Goal: Task Accomplishment & Management: Use online tool/utility

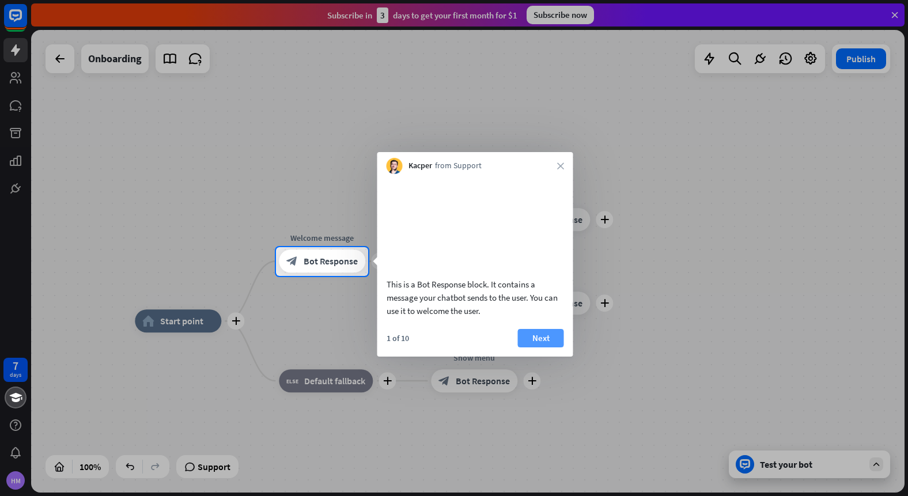
click at [544, 347] on button "Next" at bounding box center [541, 338] width 46 height 18
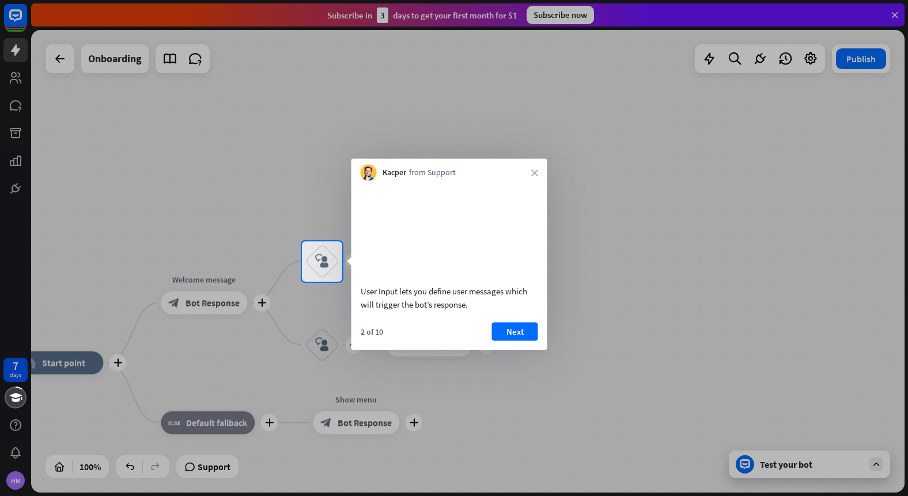
click at [518, 341] on button "Next" at bounding box center [515, 331] width 46 height 18
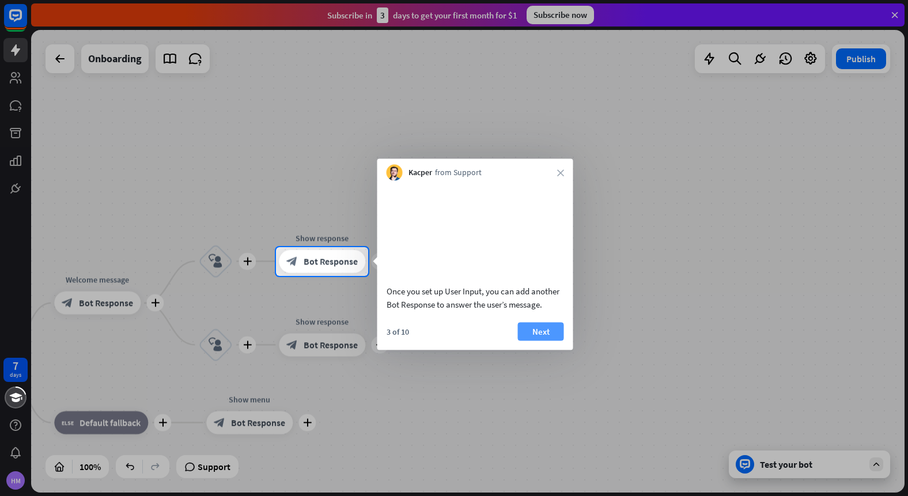
click at [555, 341] on button "Next" at bounding box center [541, 331] width 46 height 18
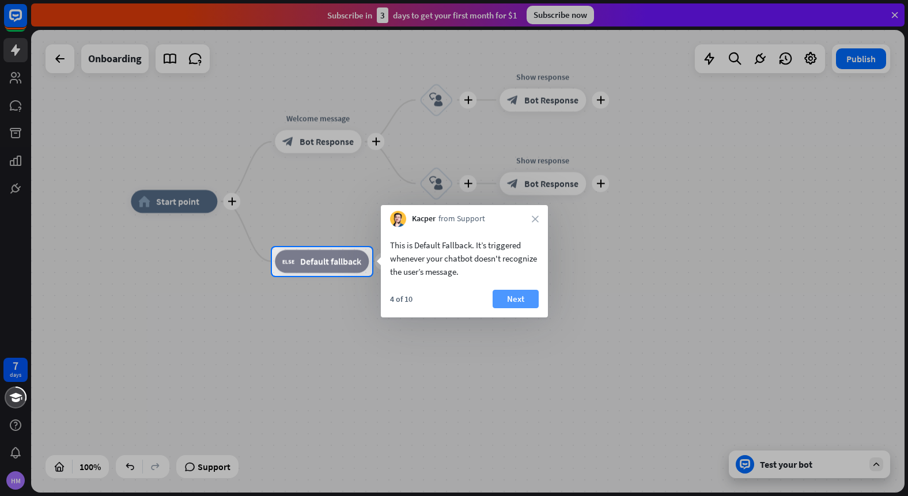
click at [512, 290] on button "Next" at bounding box center [516, 299] width 46 height 18
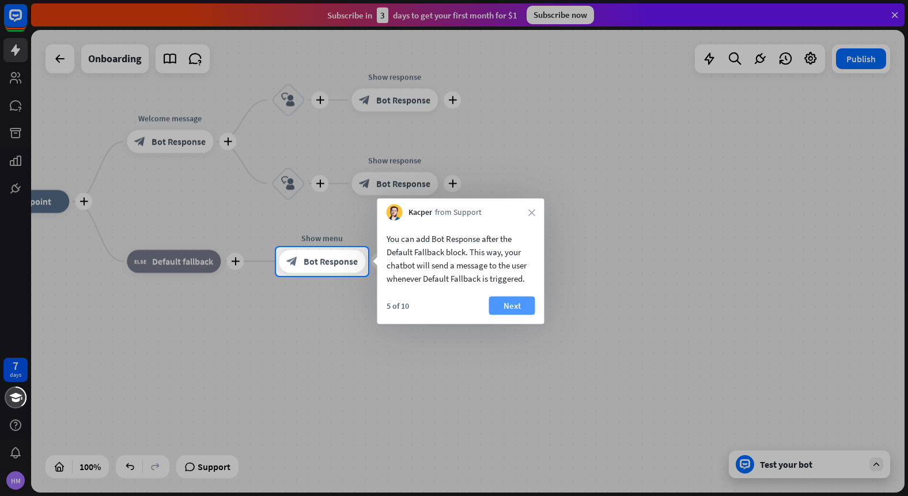
click at [523, 304] on button "Next" at bounding box center [512, 306] width 46 height 18
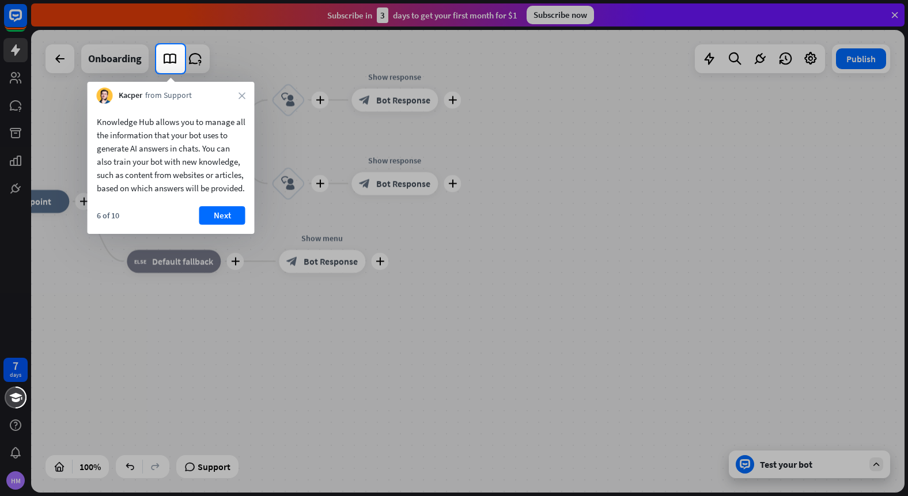
click at [239, 225] on button "Next" at bounding box center [222, 215] width 46 height 18
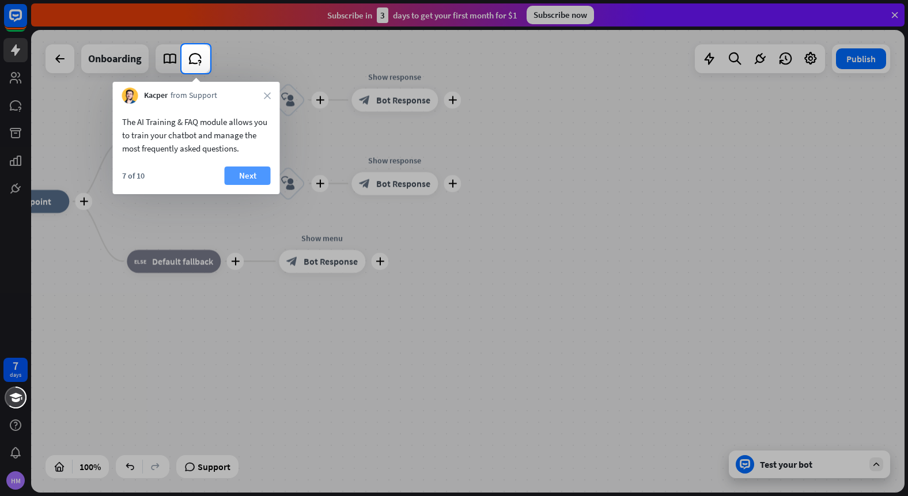
click at [237, 178] on button "Next" at bounding box center [248, 176] width 46 height 18
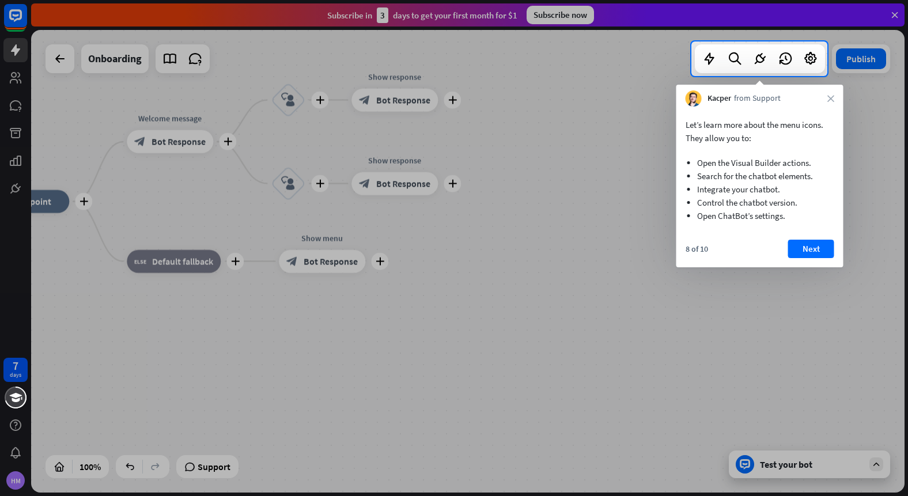
click at [818, 248] on button "Next" at bounding box center [811, 249] width 46 height 18
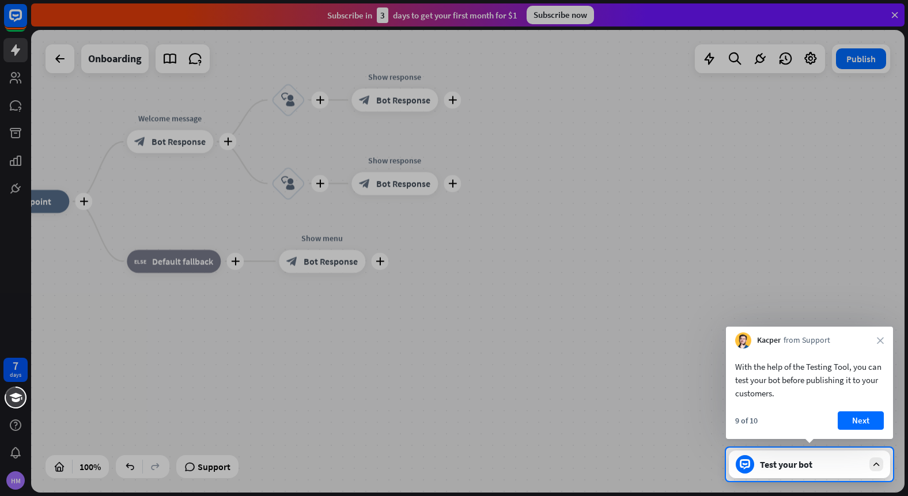
click at [869, 417] on button "Next" at bounding box center [861, 420] width 46 height 18
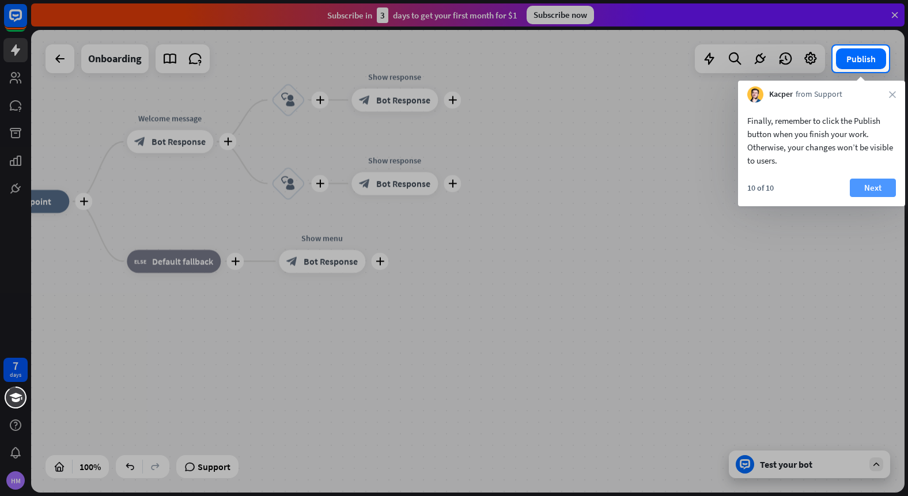
click at [878, 183] on button "Next" at bounding box center [873, 188] width 46 height 18
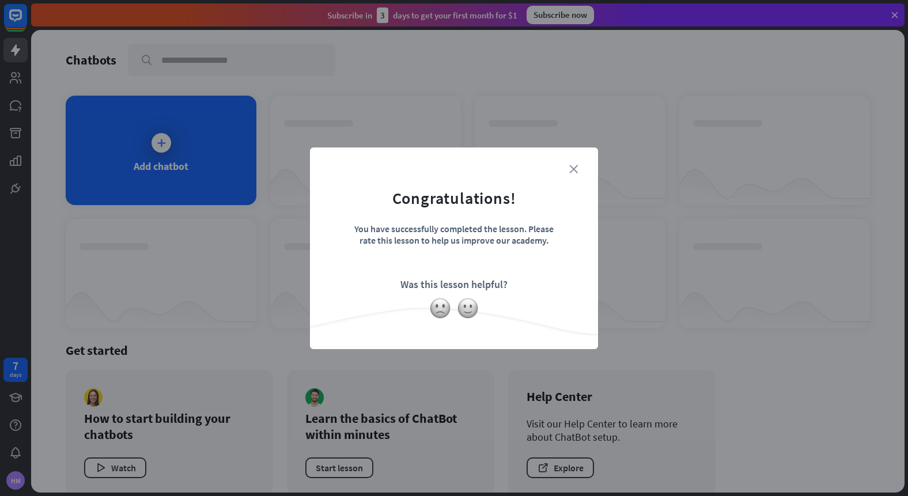
click at [571, 172] on icon "close" at bounding box center [573, 169] width 9 height 9
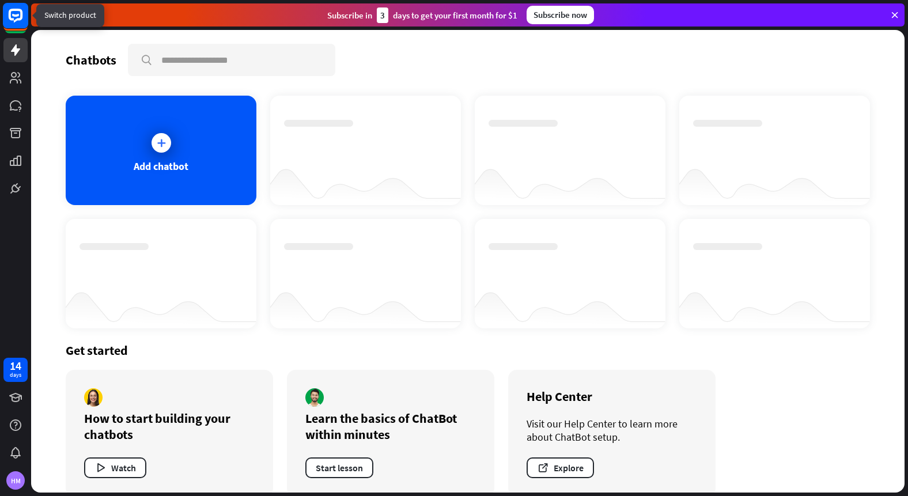
click at [21, 17] on icon at bounding box center [16, 16] width 14 height 14
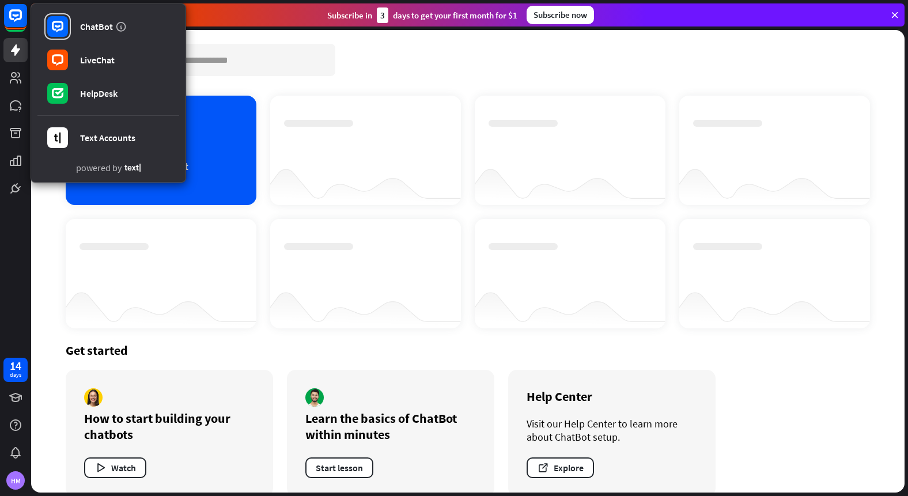
click at [384, 69] on div "Chatbots search" at bounding box center [468, 60] width 804 height 32
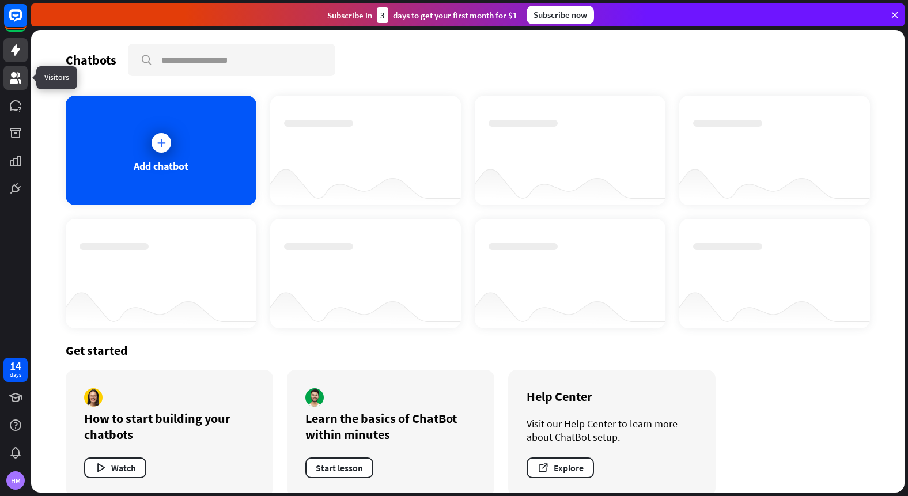
click at [17, 84] on icon at bounding box center [16, 78] width 14 height 14
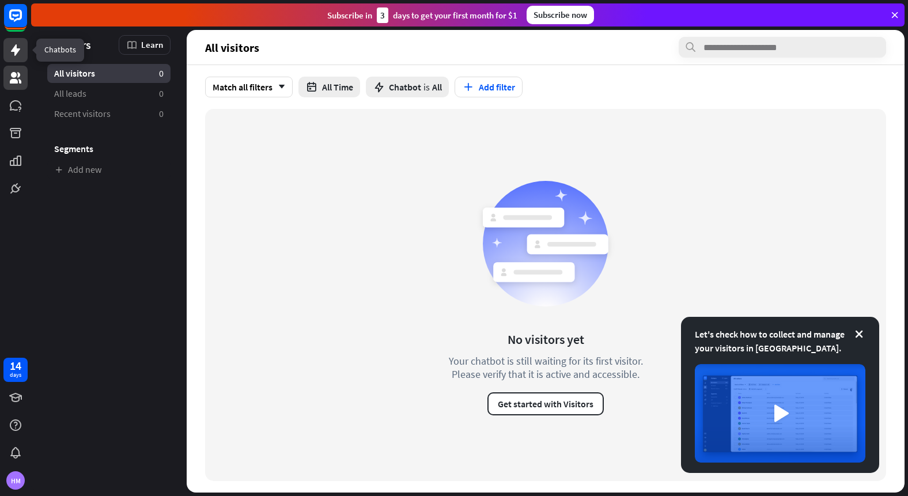
click at [21, 55] on icon at bounding box center [16, 50] width 14 height 14
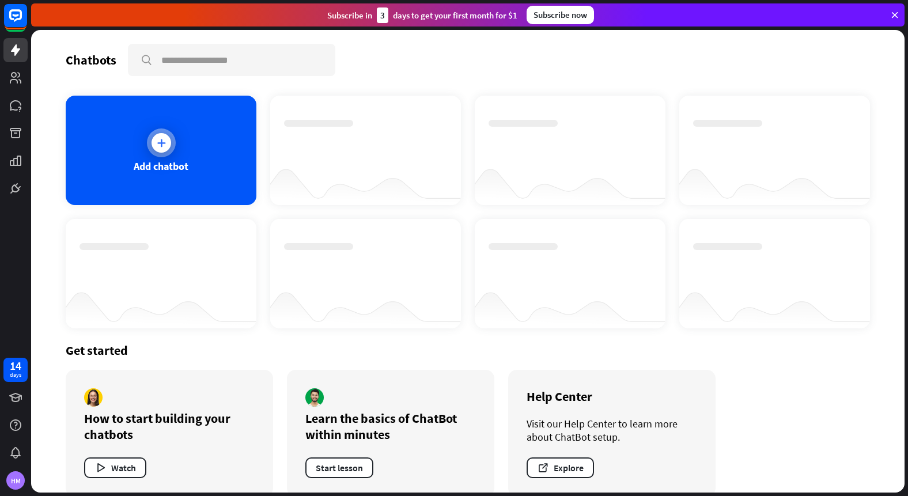
click at [194, 148] on div "Add chatbot" at bounding box center [161, 150] width 191 height 109
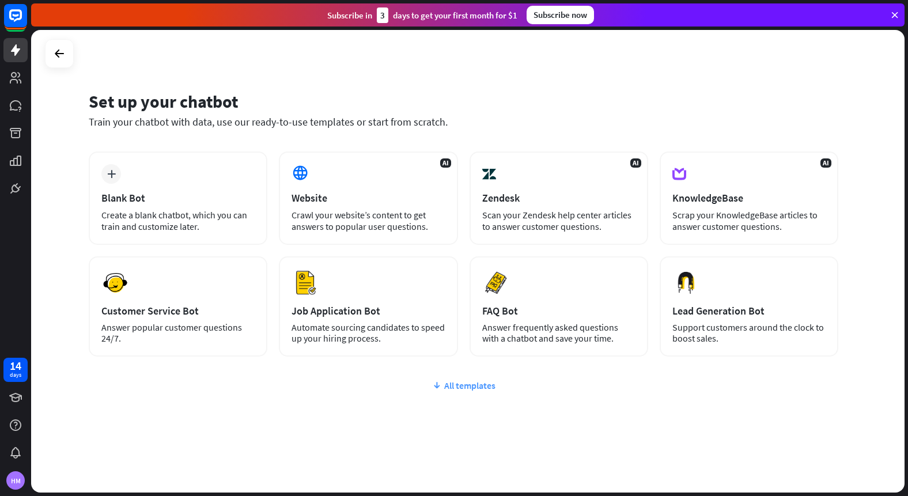
click at [451, 387] on div "All templates" at bounding box center [464, 386] width 750 height 12
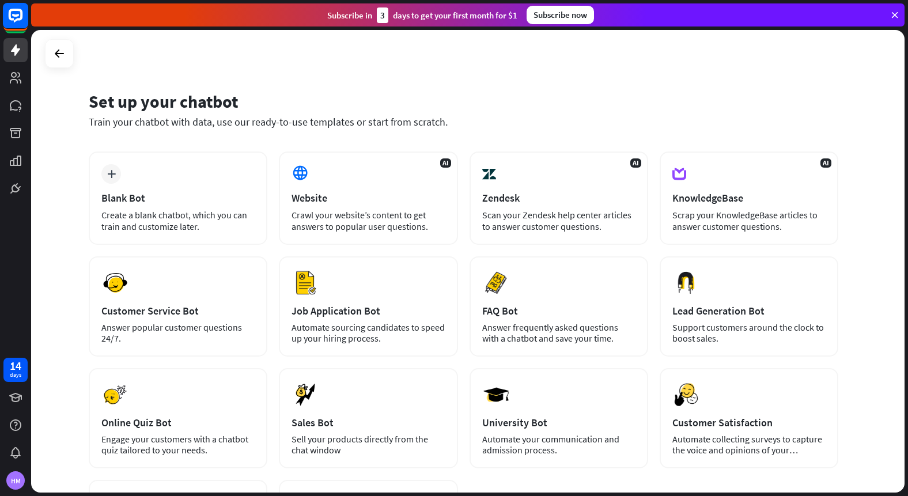
click at [22, 18] on icon at bounding box center [16, 16] width 14 height 14
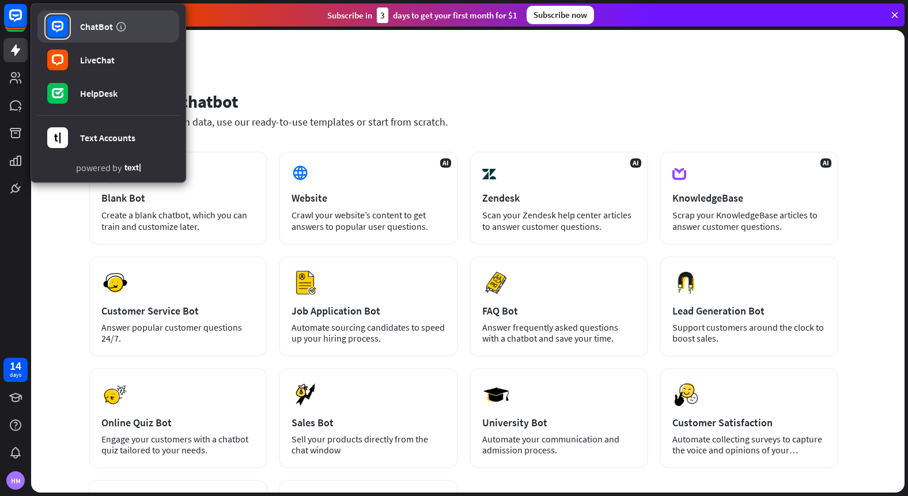
click at [98, 27] on div "ChatBot" at bounding box center [96, 27] width 33 height 12
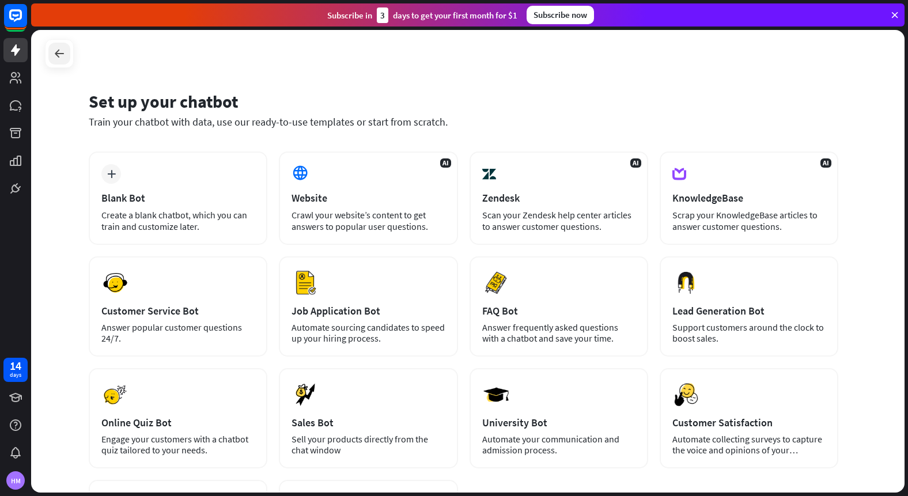
click at [59, 54] on icon at bounding box center [59, 54] width 14 height 14
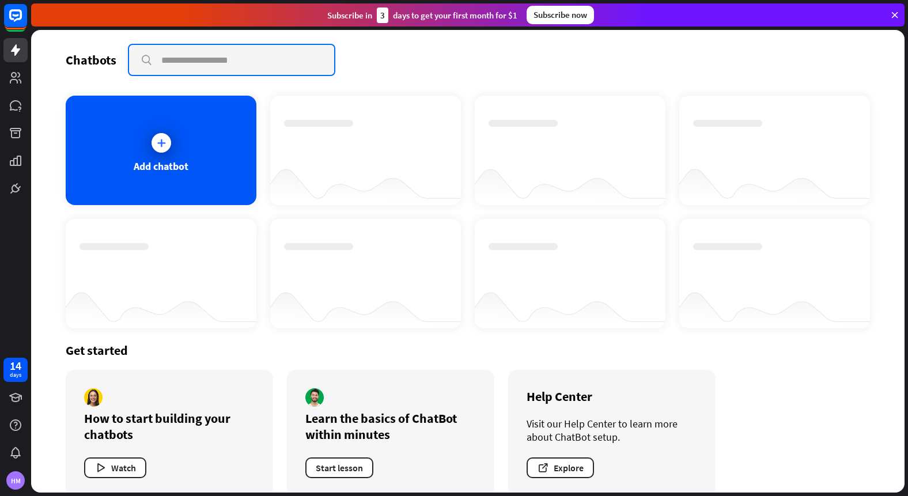
click at [199, 62] on input "text" at bounding box center [231, 60] width 205 height 30
type input "**********"
click at [305, 63] on input "**********" at bounding box center [231, 60] width 205 height 30
